Goal: Find specific page/section: Find specific page/section

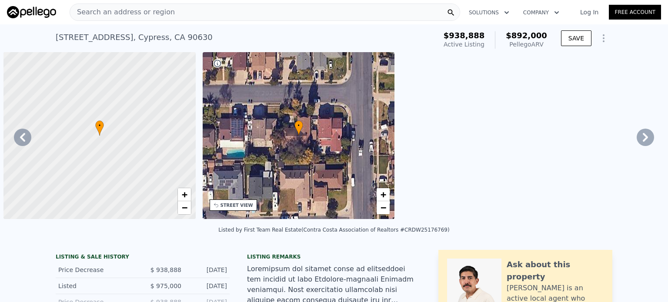
click at [138, 7] on span "Search an address or region" at bounding box center [122, 12] width 105 height 10
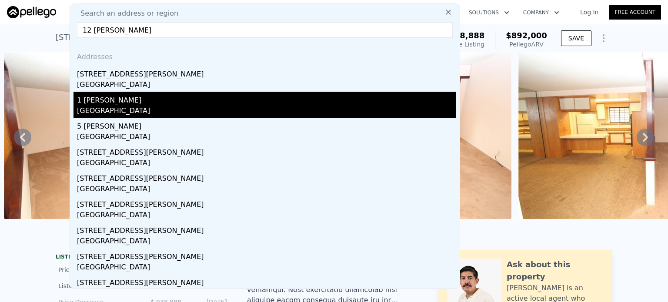
type input "12 [PERSON_NAME]"
click at [103, 93] on div "1 [PERSON_NAME]" at bounding box center [266, 99] width 379 height 14
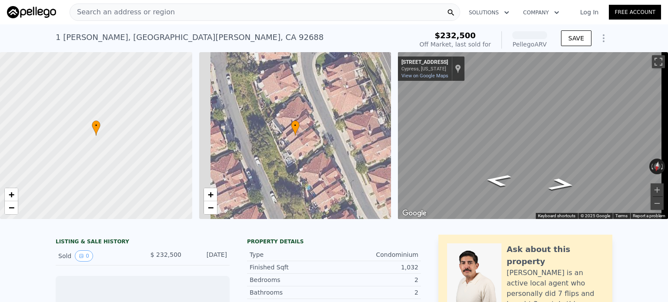
scroll to position [0, 3]
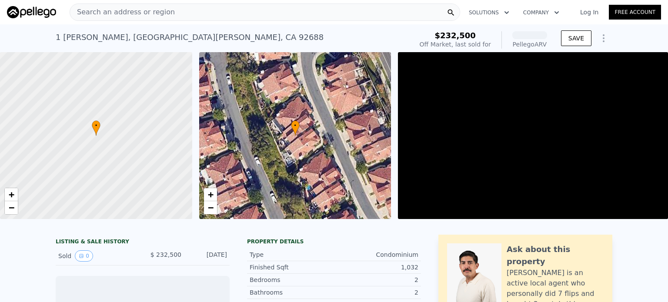
click at [126, 12] on span "Search an address or region" at bounding box center [122, 12] width 105 height 10
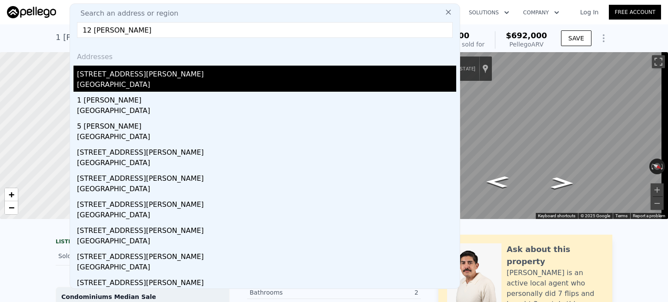
type input "12 [PERSON_NAME]"
click at [105, 72] on div "[STREET_ADDRESS][PERSON_NAME]" at bounding box center [266, 73] width 379 height 14
